Goal: Use online tool/utility

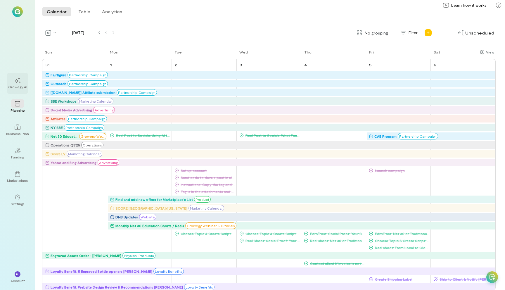
click at [23, 81] on div at bounding box center [17, 80] width 13 height 9
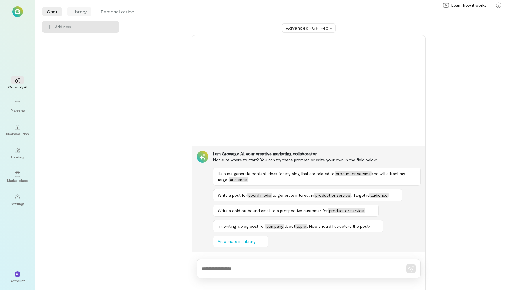
click at [78, 11] on li "Library" at bounding box center [79, 11] width 25 height 9
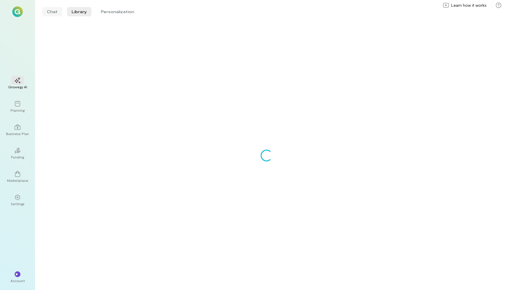
click at [58, 12] on li "Chat" at bounding box center [52, 11] width 20 height 9
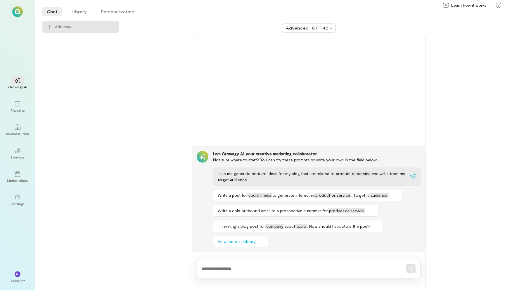
click at [279, 176] on div "Help me generate content ideas for my blog that are related to product or servi…" at bounding box center [313, 176] width 190 height 12
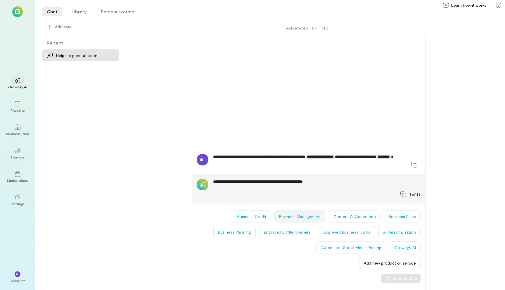
click at [304, 219] on button "Business Management" at bounding box center [300, 216] width 51 height 12
click at [398, 277] on span "Send to chat" at bounding box center [405, 278] width 24 height 6
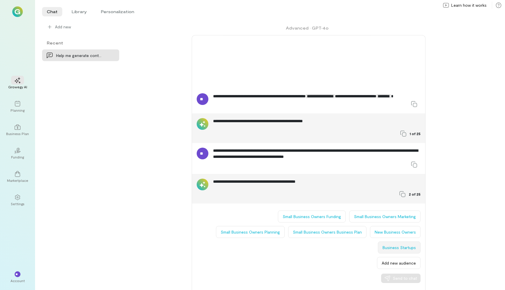
click at [399, 244] on button "Business Startups" at bounding box center [399, 247] width 43 height 12
click at [406, 277] on span "Send to chat" at bounding box center [405, 278] width 24 height 6
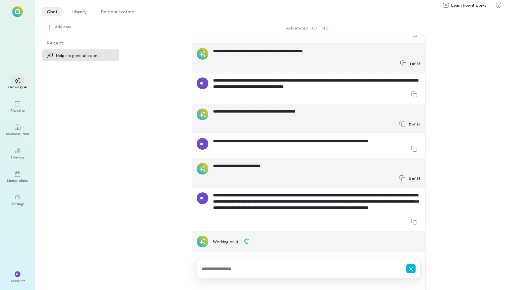
scroll to position [23, 0]
drag, startPoint x: 200, startPoint y: 145, endPoint x: 206, endPoint y: 145, distance: 5.8
click at [206, 145] on div "**" at bounding box center [203, 144] width 12 height 12
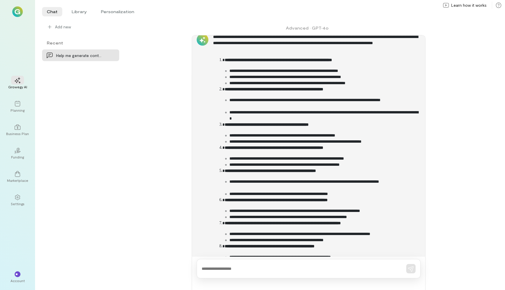
scroll to position [229, 0]
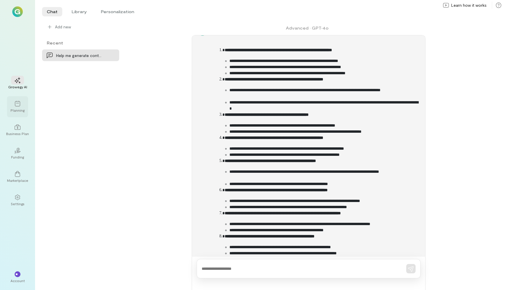
click at [20, 109] on div "Planning" at bounding box center [18, 110] width 14 height 5
